Goal: Ask a question

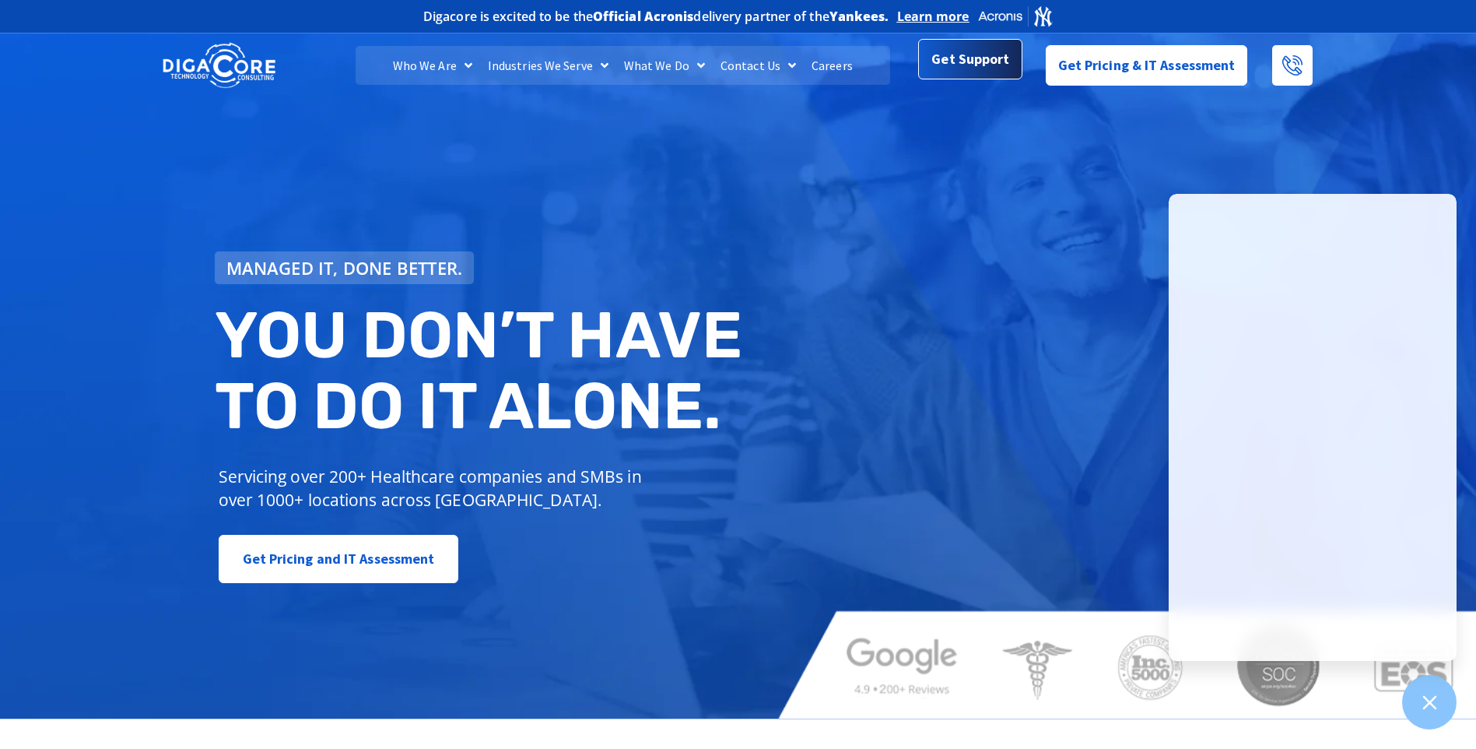
click at [969, 73] on span "Get Support" at bounding box center [970, 59] width 78 height 31
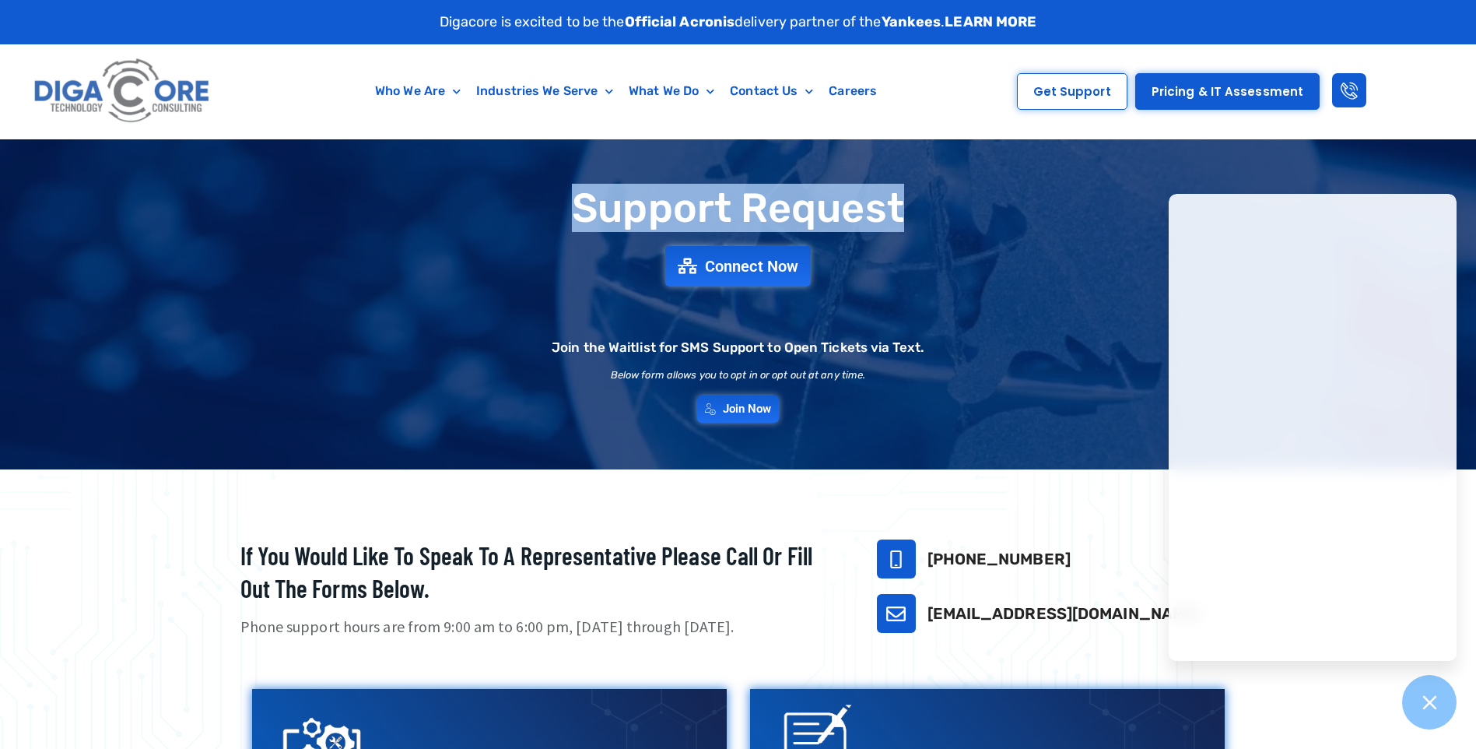
drag, startPoint x: 575, startPoint y: 203, endPoint x: 945, endPoint y: 208, distance: 370.4
click at [945, 208] on h1 "Support Request" at bounding box center [739, 208] width 1074 height 44
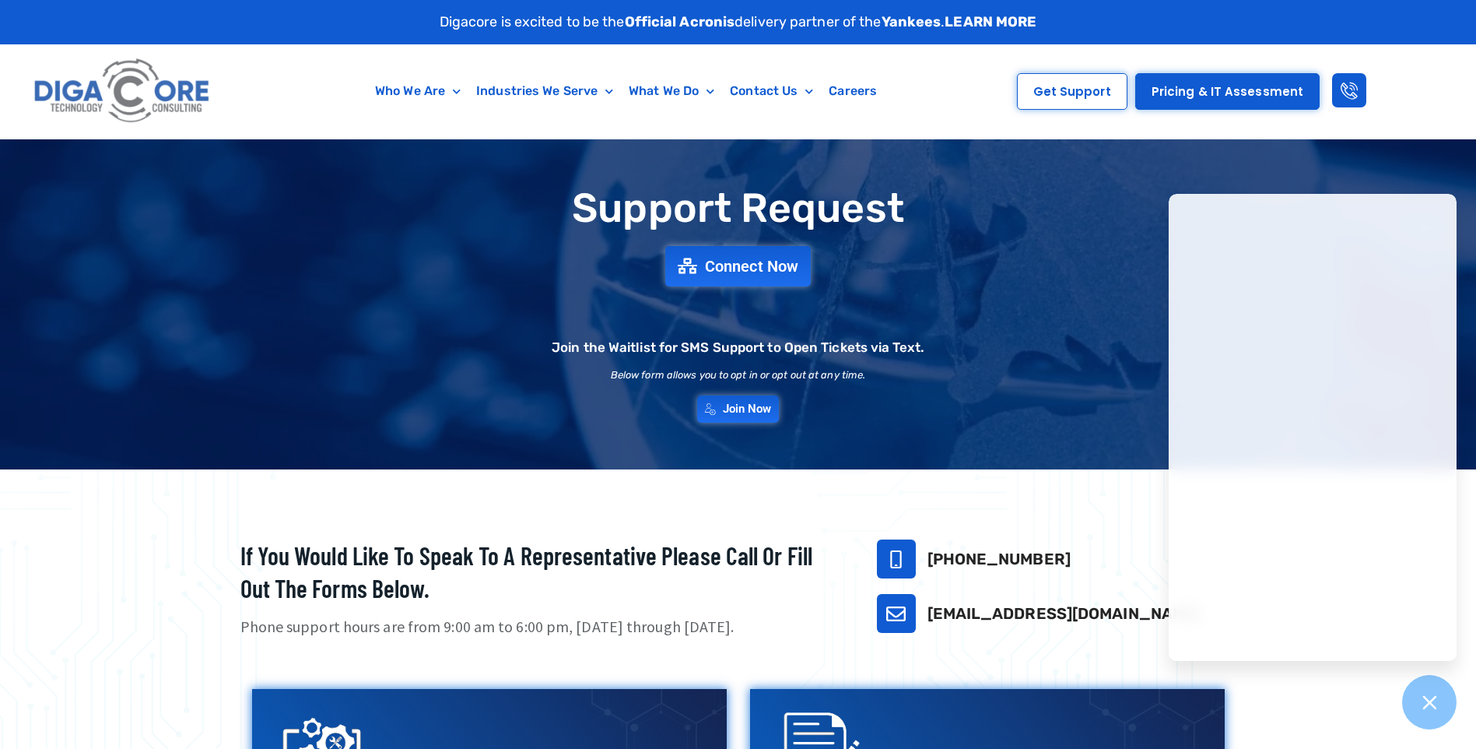
drag, startPoint x: 945, startPoint y: 208, endPoint x: 908, endPoint y: 272, distance: 73.9
click at [908, 272] on div "Support Request Connect Now Join the Waitlist for SMS Support to Open Tickets v…" at bounding box center [738, 304] width 1089 height 252
click at [765, 278] on link "Connect Now" at bounding box center [738, 266] width 160 height 44
